Goal: Download file/media

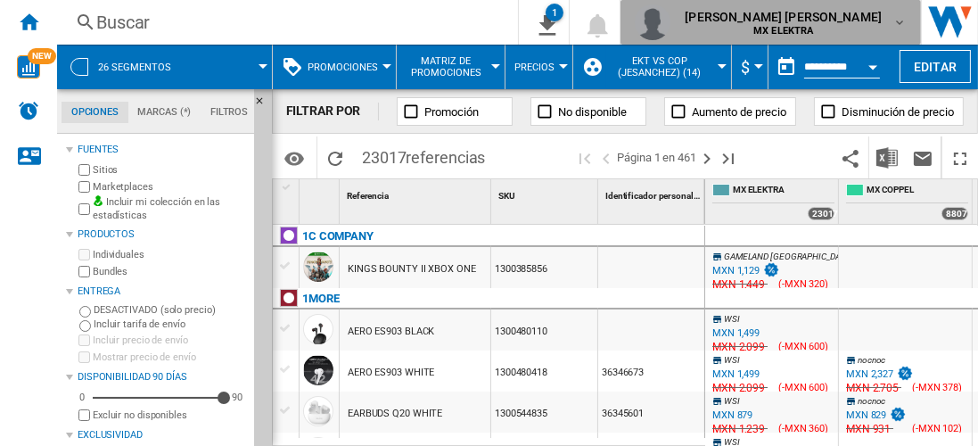
click at [897, 20] on md-icon "button" at bounding box center [899, 22] width 14 height 14
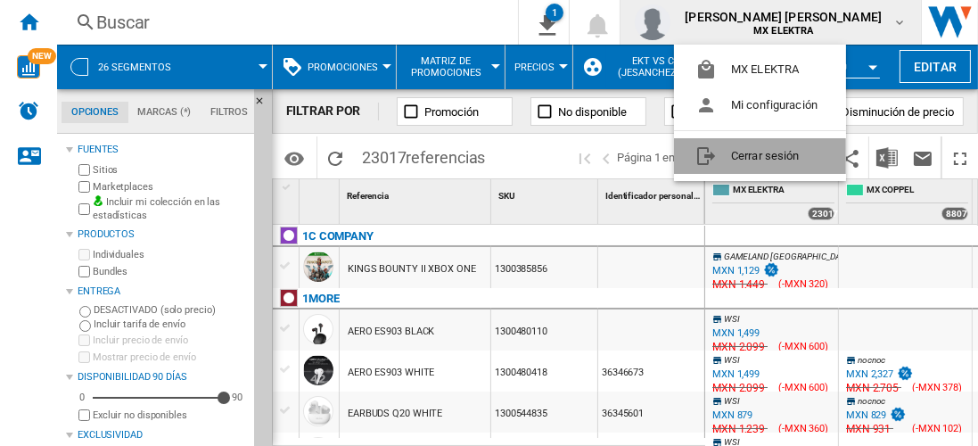
click at [740, 155] on button "Cerrar sesión" at bounding box center [760, 156] width 172 height 36
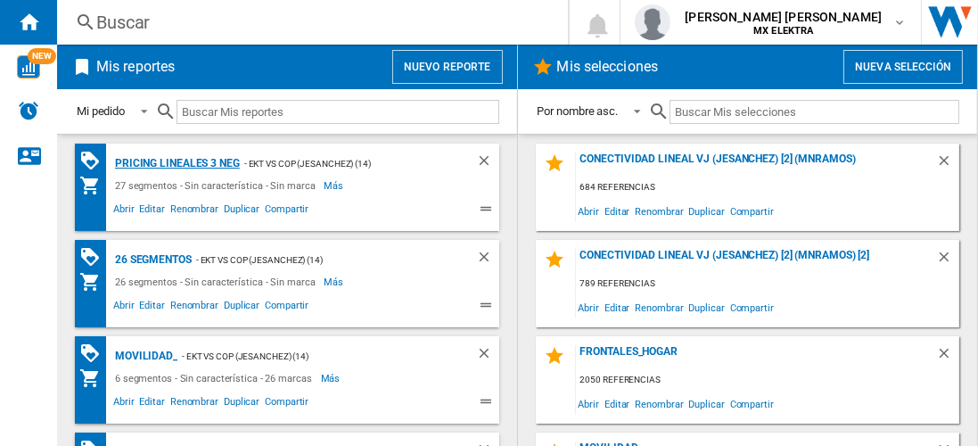
click at [176, 162] on div "Pricing lineales 3 neg" at bounding box center [175, 163] width 129 height 22
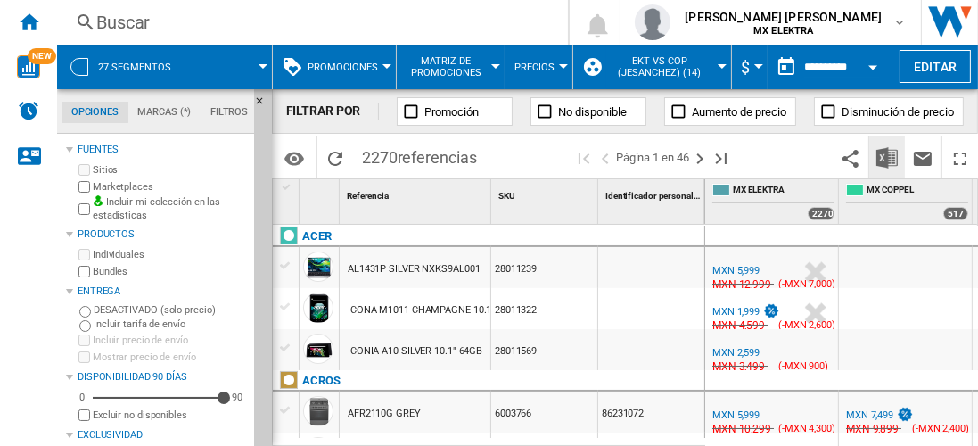
click at [888, 157] on img "Descargar en Excel" at bounding box center [886, 157] width 21 height 21
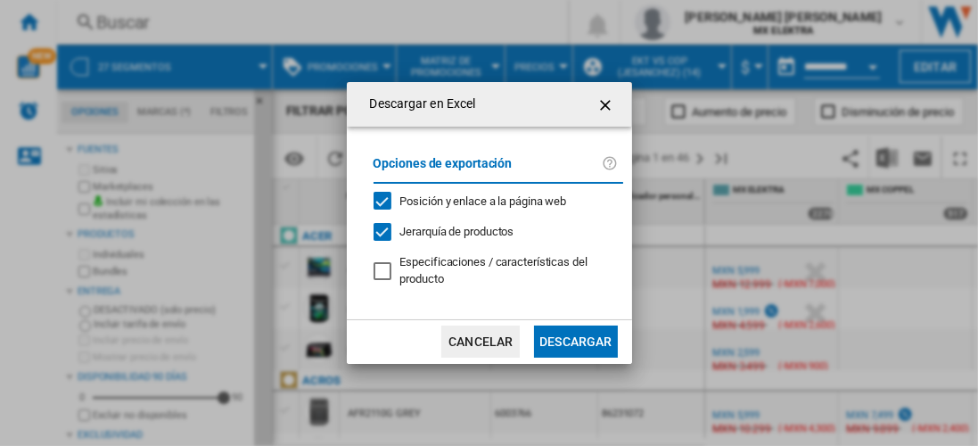
click at [575, 340] on button "Descargar" at bounding box center [575, 341] width 83 height 32
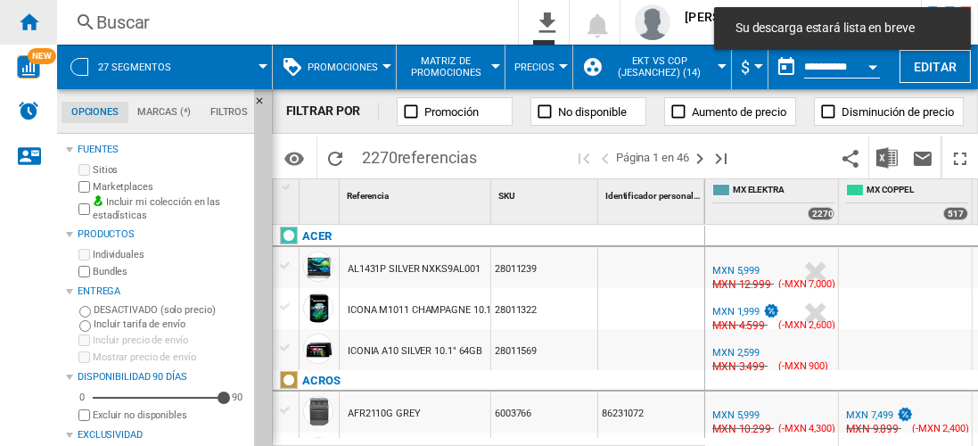
click at [29, 21] on ng-md-icon "Inicio" at bounding box center [28, 21] width 21 height 21
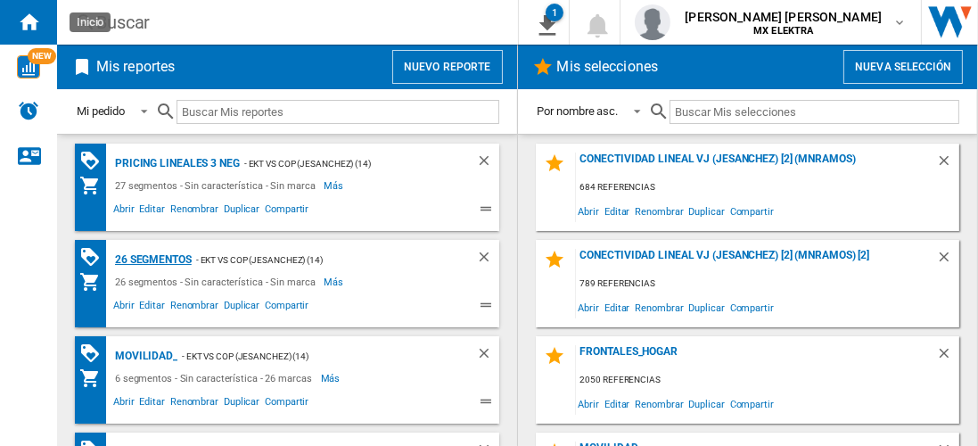
click at [153, 258] on div "26 segmentos" at bounding box center [151, 260] width 81 height 22
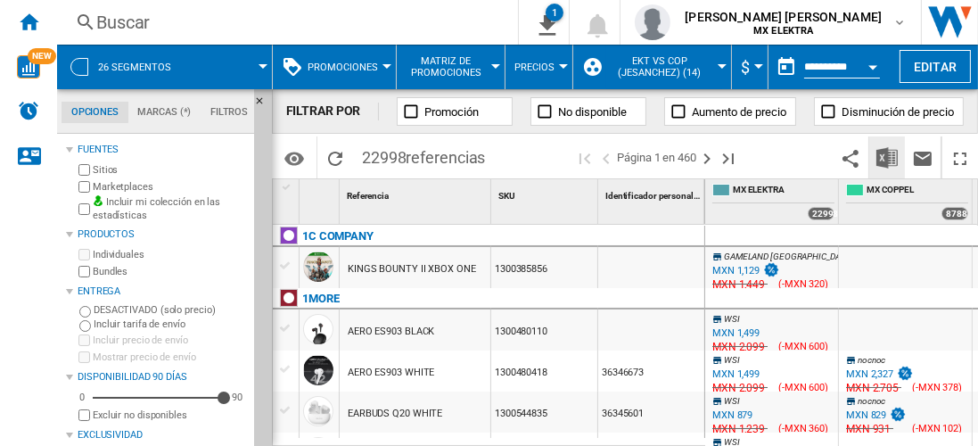
click at [888, 157] on img "Descargar en Excel" at bounding box center [886, 157] width 21 height 21
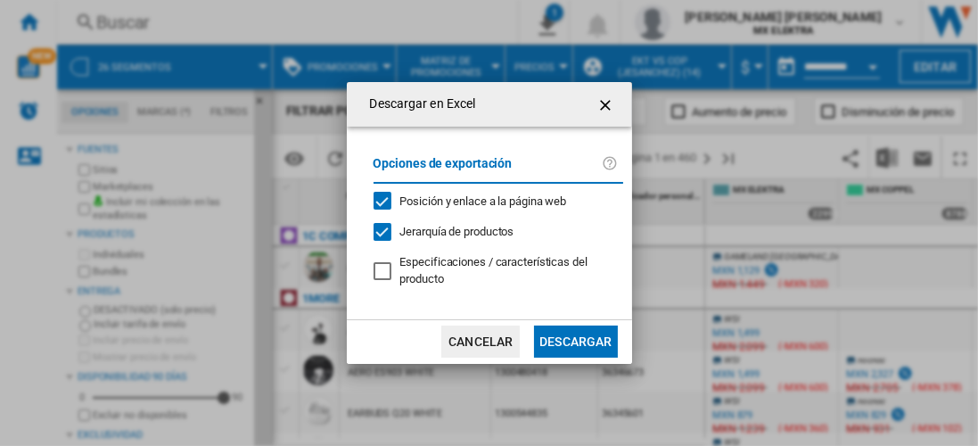
click at [575, 340] on button "Descargar" at bounding box center [575, 341] width 83 height 32
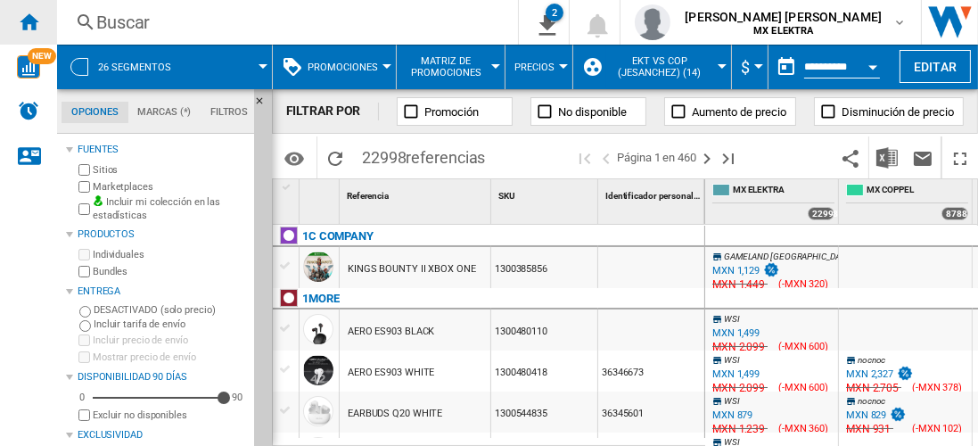
click at [29, 21] on ng-md-icon "Inicio" at bounding box center [28, 21] width 21 height 21
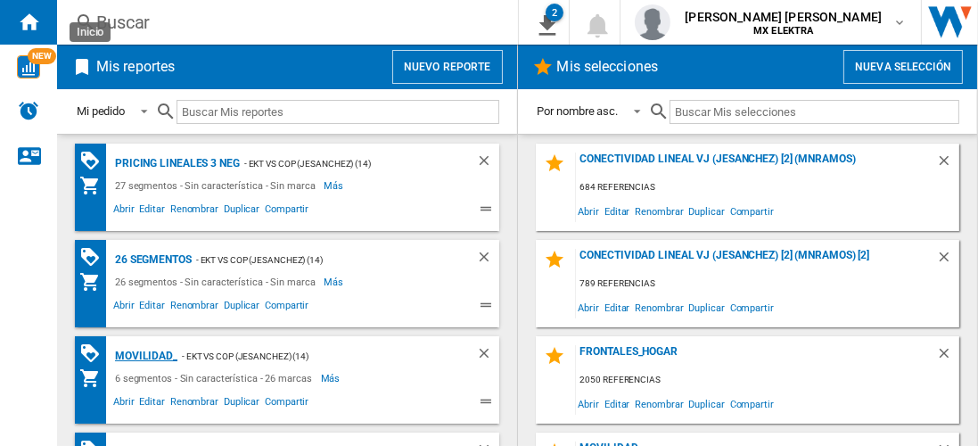
click at [143, 354] on div "MOVILIDAD_" at bounding box center [144, 356] width 67 height 22
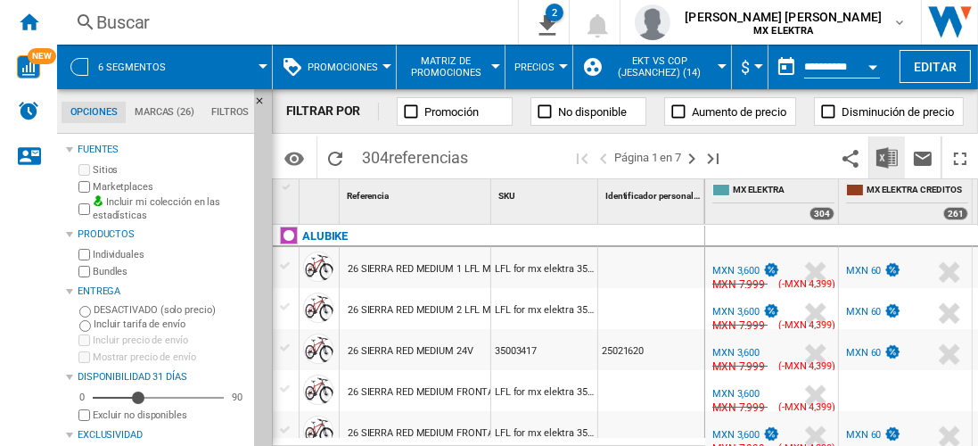
click at [888, 157] on img "Descargar en Excel" at bounding box center [886, 157] width 21 height 21
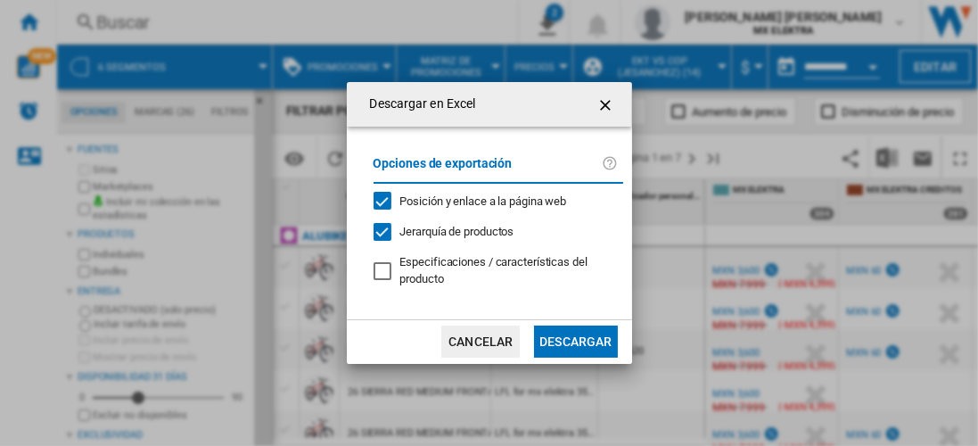
click at [575, 340] on button "Descargar" at bounding box center [575, 341] width 83 height 32
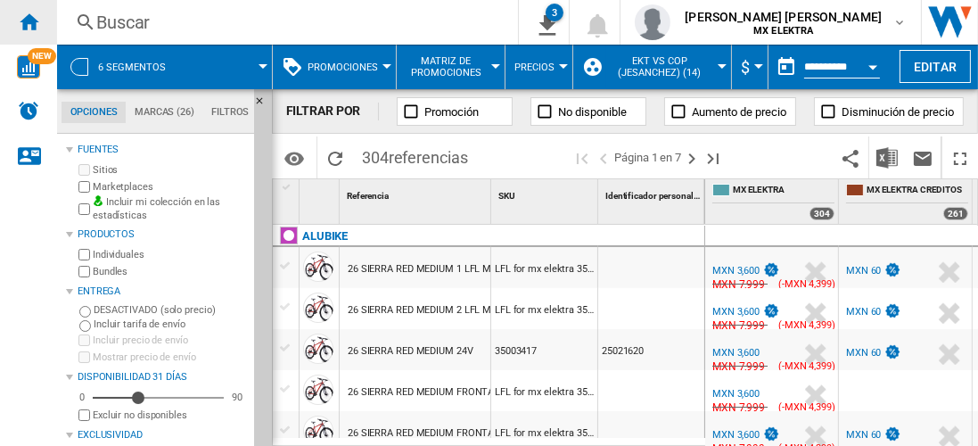
click at [29, 21] on ng-md-icon "Inicio" at bounding box center [28, 21] width 21 height 21
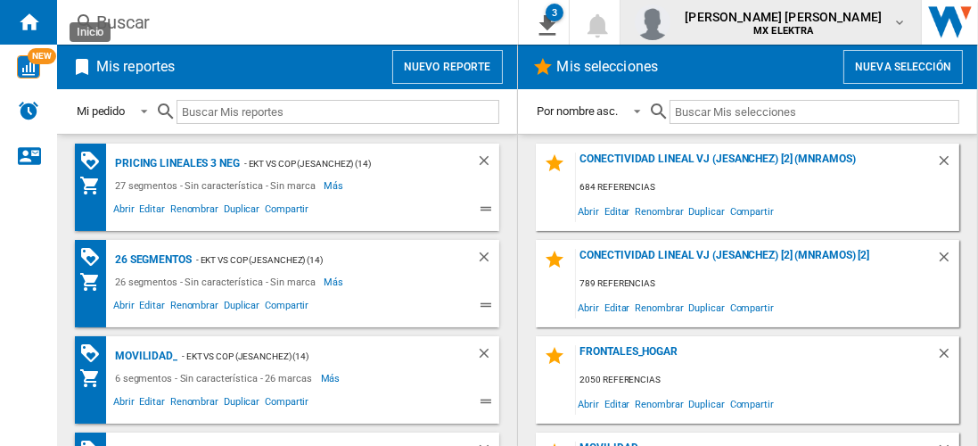
click at [799, 20] on span "juan carlos romero marta" at bounding box center [782, 17] width 197 height 18
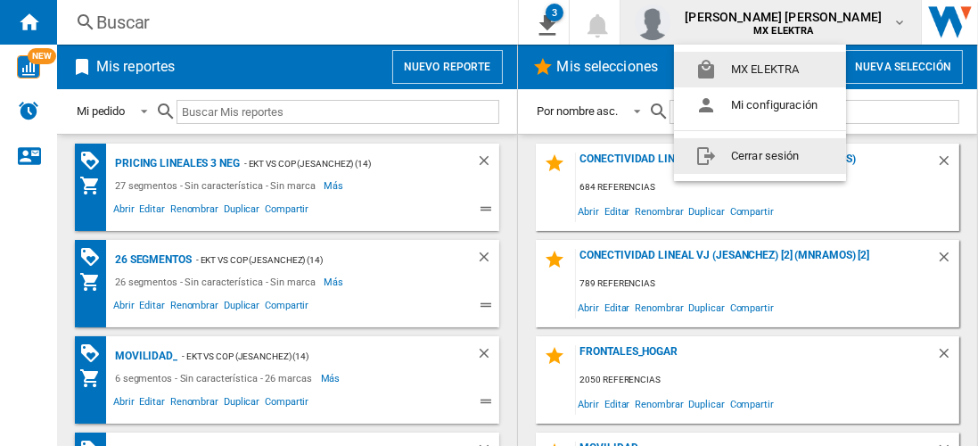
click at [763, 155] on button "Cerrar sesión" at bounding box center [760, 156] width 172 height 36
